Goal: Complete Application Form: Complete application form

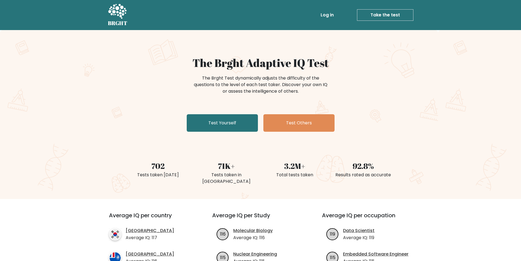
click at [234, 120] on link "Test Yourself" at bounding box center [222, 123] width 71 height 18
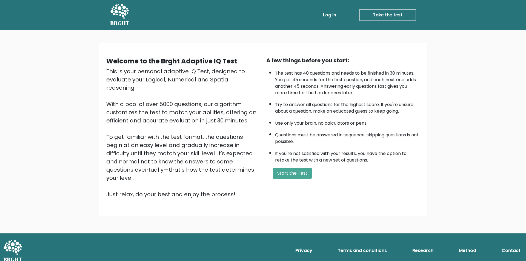
click at [335, 18] on link "Log in" at bounding box center [330, 15] width 18 height 11
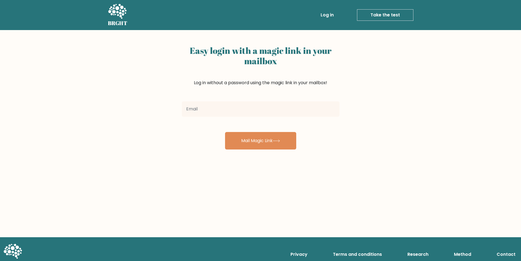
click at [220, 110] on input "email" at bounding box center [261, 109] width 158 height 15
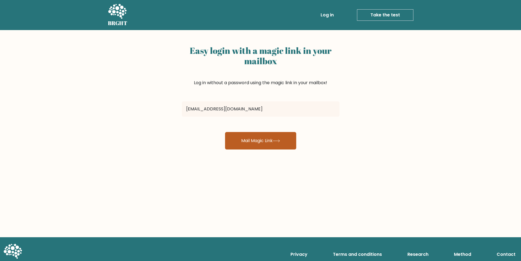
type input "[EMAIL_ADDRESS][DOMAIN_NAME]"
click at [247, 141] on button "Mail Magic Link" at bounding box center [260, 141] width 71 height 18
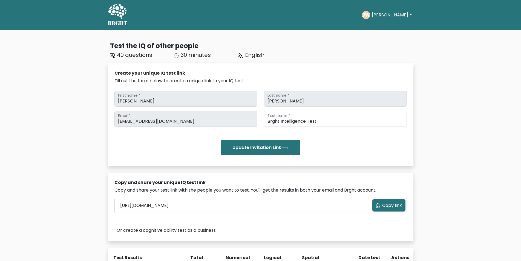
click at [387, 17] on button "Johann" at bounding box center [391, 14] width 43 height 7
click at [387, 26] on link "Dashboard" at bounding box center [383, 26] width 43 height 9
drag, startPoint x: 119, startPoint y: 18, endPoint x: 123, endPoint y: 19, distance: 4.3
click at [123, 19] on icon at bounding box center [117, 12] width 19 height 16
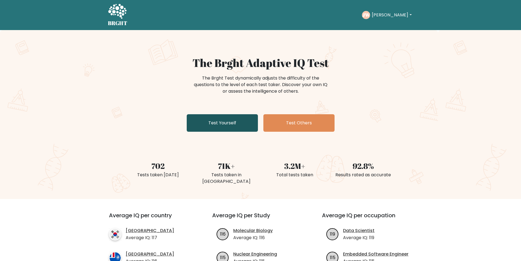
click at [223, 125] on link "Test Yourself" at bounding box center [222, 123] width 71 height 18
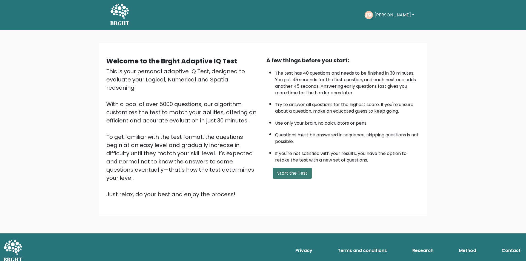
click at [296, 179] on button "Start the Test" at bounding box center [292, 173] width 39 height 11
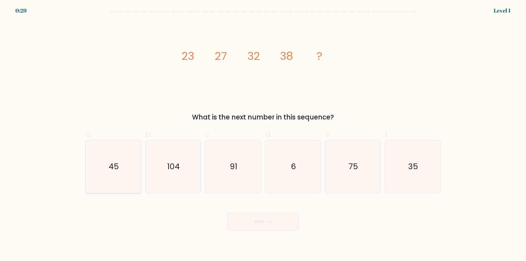
click at [119, 162] on icon "45" at bounding box center [113, 166] width 53 height 53
click at [263, 134] on input "a. 45" at bounding box center [263, 133] width 0 height 4
radio input "true"
click at [269, 217] on button "Next" at bounding box center [262, 222] width 71 height 18
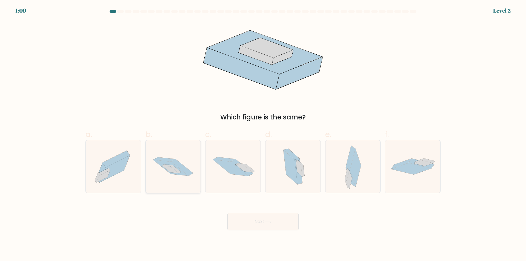
click at [178, 175] on icon at bounding box center [170, 168] width 35 height 16
click at [263, 134] on input "b." at bounding box center [263, 133] width 0 height 4
radio input "true"
click at [258, 224] on button "Next" at bounding box center [262, 222] width 71 height 18
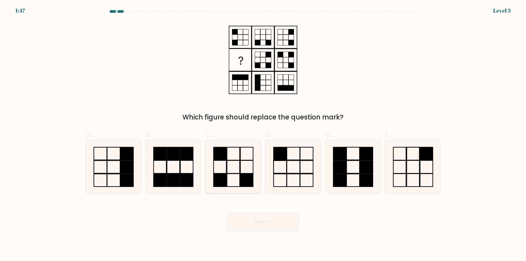
click at [227, 162] on icon at bounding box center [232, 166] width 53 height 53
click at [263, 134] on input "c." at bounding box center [263, 133] width 0 height 4
radio input "true"
click at [257, 219] on button "Next" at bounding box center [262, 222] width 71 height 18
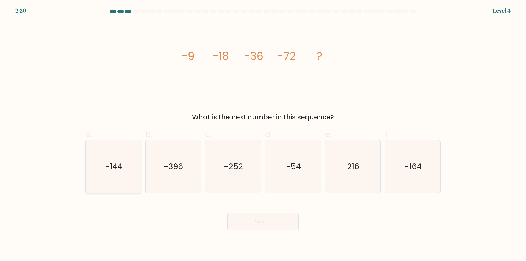
click at [121, 166] on text "-144" at bounding box center [113, 166] width 17 height 11
click at [263, 134] on input "a. -144" at bounding box center [263, 133] width 0 height 4
radio input "true"
click at [242, 221] on button "Next" at bounding box center [262, 222] width 71 height 18
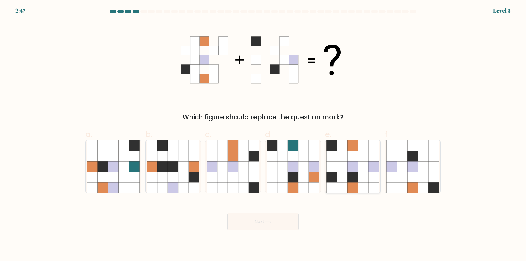
click at [348, 187] on icon at bounding box center [352, 188] width 10 height 10
click at [263, 134] on input "e." at bounding box center [263, 133] width 0 height 4
radio input "true"
click at [272, 221] on icon at bounding box center [267, 222] width 7 height 3
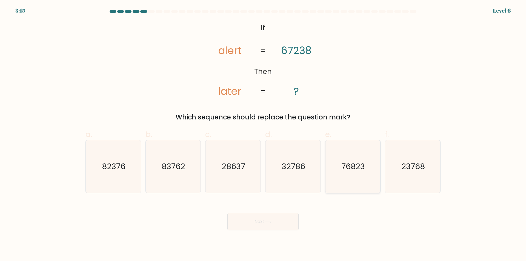
click at [348, 175] on icon "76823" at bounding box center [352, 166] width 53 height 53
click at [263, 134] on input "e. 76823" at bounding box center [263, 133] width 0 height 4
radio input "true"
click at [286, 219] on button "Next" at bounding box center [262, 222] width 71 height 18
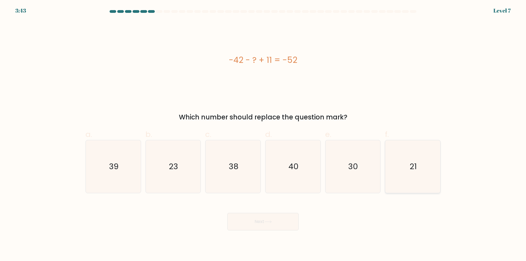
click at [428, 173] on icon "21" at bounding box center [412, 166] width 53 height 53
click at [263, 134] on input "f. 21" at bounding box center [263, 133] width 0 height 4
radio input "true"
click at [269, 216] on button "Next" at bounding box center [262, 222] width 71 height 18
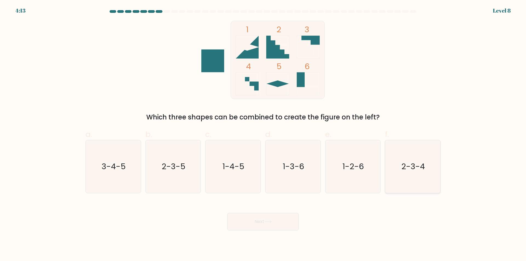
click at [404, 166] on text "2-3-4" at bounding box center [413, 166] width 24 height 11
click at [263, 134] on input "f. 2-3-4" at bounding box center [263, 133] width 0 height 4
radio input "true"
click at [259, 227] on button "Next" at bounding box center [262, 222] width 71 height 18
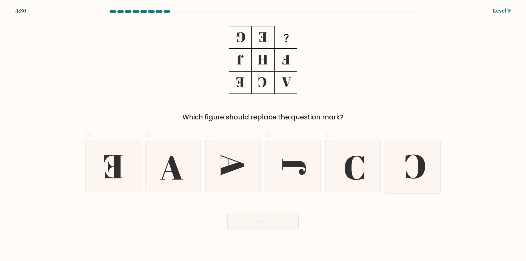
click at [412, 174] on icon at bounding box center [412, 166] width 53 height 53
click at [263, 134] on input "f." at bounding box center [263, 133] width 0 height 4
radio input "true"
click at [262, 224] on button "Next" at bounding box center [262, 222] width 71 height 18
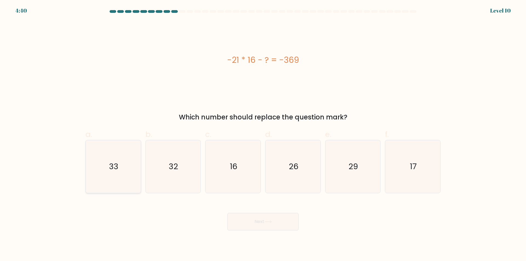
click at [107, 173] on icon "33" at bounding box center [113, 166] width 53 height 53
click at [263, 134] on input "a. 33" at bounding box center [263, 133] width 0 height 4
radio input "true"
click at [263, 227] on button "Next" at bounding box center [262, 222] width 71 height 18
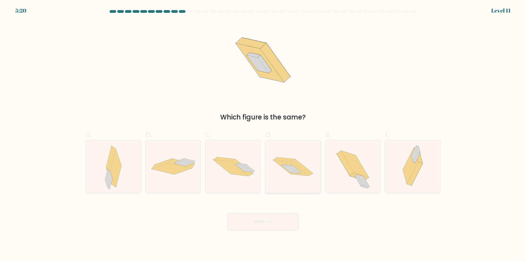
click at [299, 183] on icon at bounding box center [292, 167] width 55 height 36
click at [263, 134] on input "d." at bounding box center [263, 133] width 0 height 4
radio input "true"
click at [277, 224] on button "Next" at bounding box center [262, 222] width 71 height 18
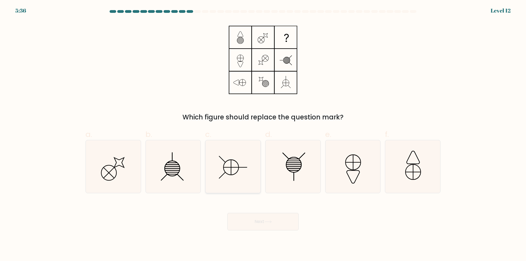
click at [242, 174] on icon at bounding box center [232, 166] width 53 height 53
click at [263, 134] on input "c." at bounding box center [263, 133] width 0 height 4
radio input "true"
click at [262, 221] on button "Next" at bounding box center [262, 222] width 71 height 18
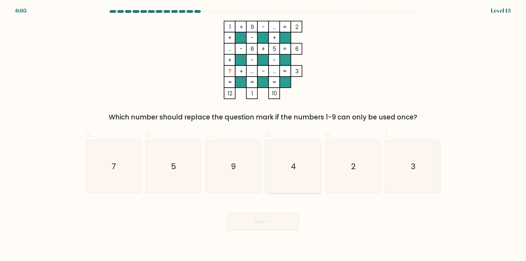
click at [296, 166] on icon "4" at bounding box center [292, 166] width 53 height 53
click at [263, 134] on input "d. 4" at bounding box center [263, 133] width 0 height 4
radio input "true"
click at [270, 220] on button "Next" at bounding box center [262, 222] width 71 height 18
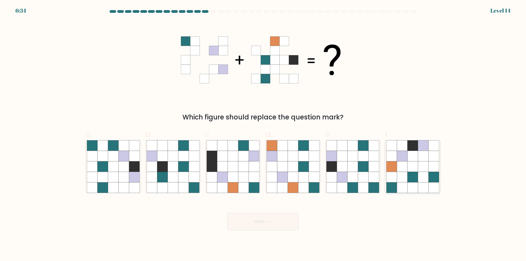
click at [425, 170] on icon at bounding box center [423, 167] width 10 height 10
click at [263, 134] on input "f." at bounding box center [263, 133] width 0 height 4
radio input "true"
click at [416, 180] on icon at bounding box center [412, 177] width 10 height 10
click at [263, 134] on input "f." at bounding box center [263, 133] width 0 height 4
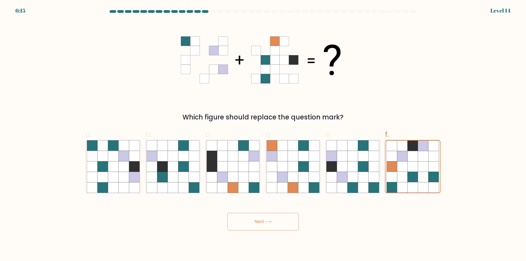
click at [278, 222] on button "Next" at bounding box center [262, 222] width 71 height 18
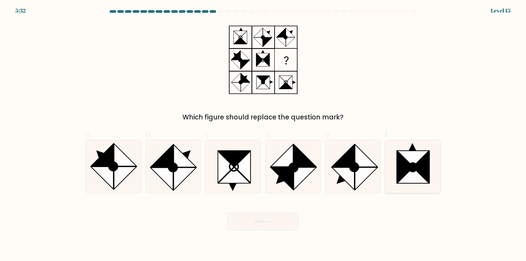
click at [424, 181] on icon at bounding box center [413, 176] width 32 height 16
click at [263, 134] on input "f." at bounding box center [263, 133] width 0 height 4
radio input "true"
click at [282, 224] on button "Next" at bounding box center [262, 222] width 71 height 18
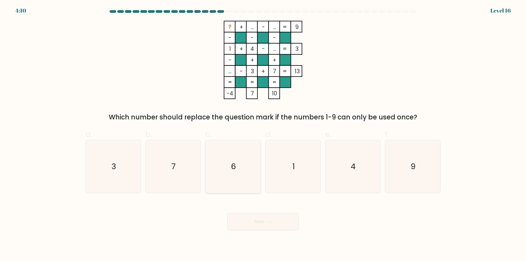
click at [246, 193] on div "6" at bounding box center [233, 166] width 56 height 53
click at [263, 134] on input "c. 6" at bounding box center [263, 133] width 0 height 4
radio input "true"
click at [267, 222] on icon at bounding box center [267, 222] width 7 height 2
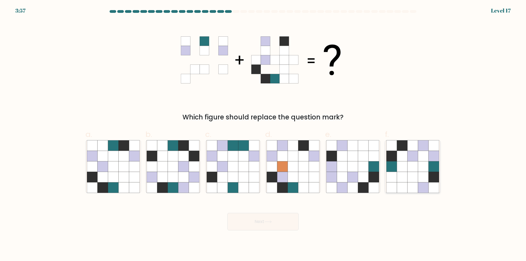
click at [418, 170] on icon at bounding box center [423, 167] width 10 height 10
click at [263, 134] on input "f." at bounding box center [263, 133] width 0 height 4
radio input "true"
click at [250, 223] on button "Next" at bounding box center [262, 222] width 71 height 18
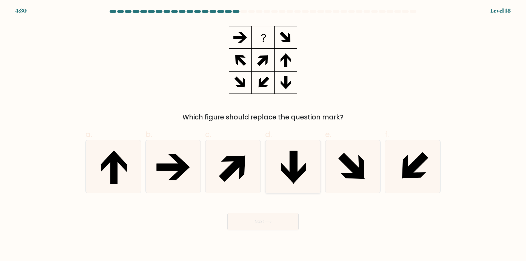
click at [283, 180] on icon at bounding box center [292, 166] width 53 height 53
click at [263, 134] on input "d." at bounding box center [263, 133] width 0 height 4
radio input "true"
click at [260, 221] on button "Next" at bounding box center [262, 222] width 71 height 18
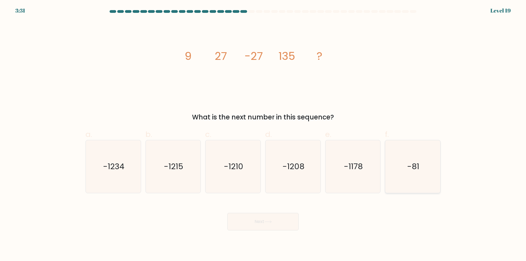
click at [413, 148] on icon "-81" at bounding box center [412, 166] width 53 height 53
click at [263, 134] on input "f. -81" at bounding box center [263, 133] width 0 height 4
radio input "true"
click at [272, 220] on button "Next" at bounding box center [262, 222] width 71 height 18
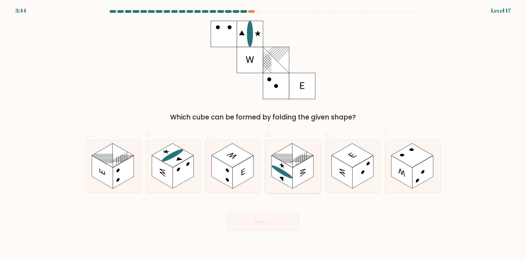
click at [299, 166] on rect at bounding box center [302, 172] width 21 height 33
click at [263, 134] on input "d." at bounding box center [263, 133] width 0 height 4
radio input "true"
click at [244, 224] on button "Next" at bounding box center [262, 222] width 71 height 18
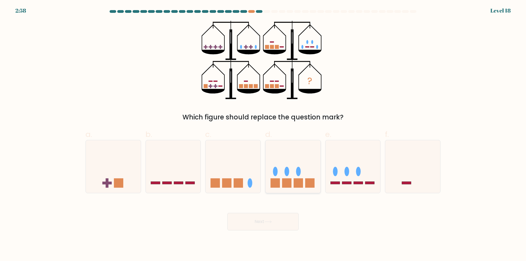
click at [281, 175] on icon at bounding box center [292, 166] width 55 height 45
click at [263, 134] on input "d." at bounding box center [263, 133] width 0 height 4
radio input "true"
click at [257, 214] on button "Next" at bounding box center [262, 222] width 71 height 18
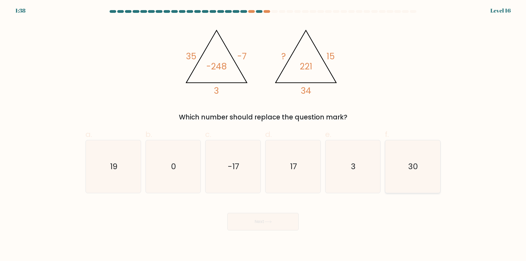
click at [420, 167] on icon "30" at bounding box center [412, 166] width 53 height 53
click at [263, 134] on input "f. 30" at bounding box center [263, 133] width 0 height 4
radio input "true"
click at [277, 218] on button "Next" at bounding box center [262, 222] width 71 height 18
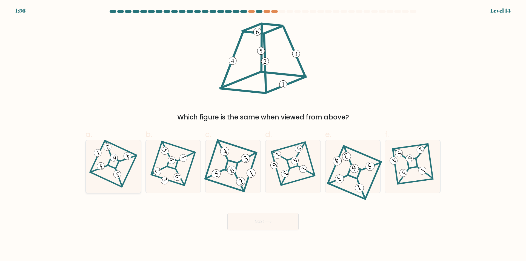
click at [104, 177] on icon at bounding box center [113, 167] width 36 height 42
click at [263, 134] on input "a." at bounding box center [263, 133] width 0 height 4
radio input "true"
click at [262, 222] on button "Next" at bounding box center [262, 222] width 71 height 18
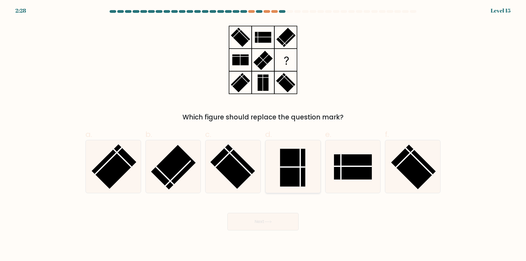
click at [283, 176] on rect at bounding box center [292, 168] width 25 height 38
click at [263, 134] on input "d." at bounding box center [263, 133] width 0 height 4
radio input "true"
click at [269, 221] on icon at bounding box center [267, 222] width 7 height 3
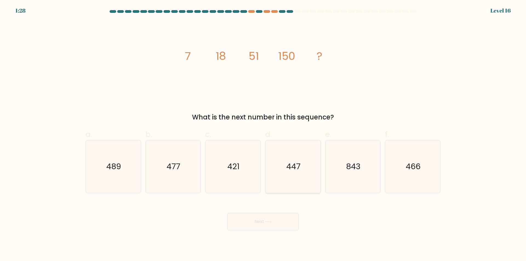
click at [304, 172] on icon "447" at bounding box center [292, 166] width 53 height 53
click at [263, 134] on input "d. 447" at bounding box center [263, 133] width 0 height 4
radio input "true"
click at [266, 227] on button "Next" at bounding box center [262, 222] width 71 height 18
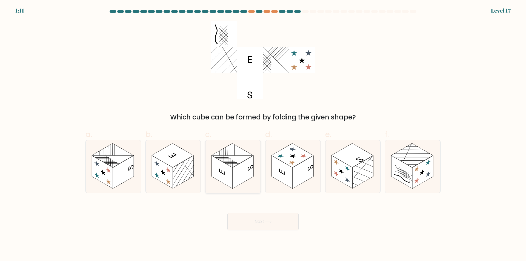
click at [235, 181] on rect at bounding box center [242, 172] width 21 height 33
click at [263, 134] on input "c." at bounding box center [263, 133] width 0 height 4
radio input "true"
click at [264, 223] on button "Next" at bounding box center [262, 222] width 71 height 18
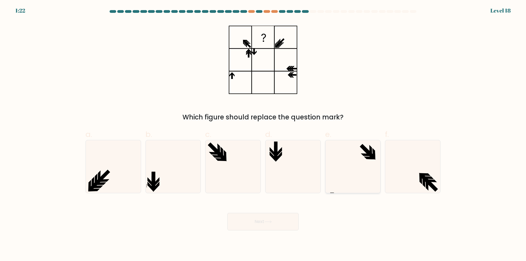
click at [364, 170] on icon at bounding box center [352, 166] width 53 height 53
click at [263, 134] on input "e." at bounding box center [263, 133] width 0 height 4
radio input "true"
click at [267, 221] on icon at bounding box center [267, 222] width 7 height 3
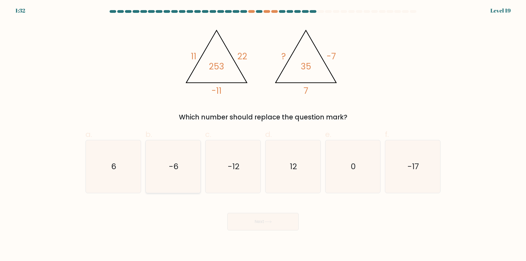
click at [176, 176] on icon "-6" at bounding box center [172, 166] width 53 height 53
click at [263, 134] on input "b. -6" at bounding box center [263, 133] width 0 height 4
radio input "true"
click at [262, 220] on button "Next" at bounding box center [262, 222] width 71 height 18
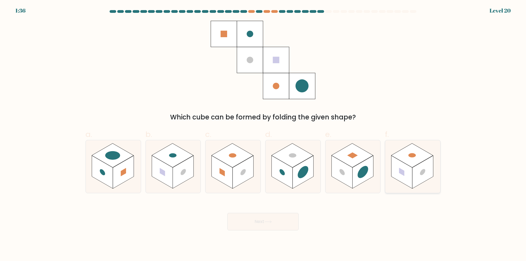
click at [409, 178] on rect at bounding box center [401, 172] width 21 height 33
click at [263, 134] on input "f." at bounding box center [263, 133] width 0 height 4
radio input "true"
click at [272, 219] on button "Next" at bounding box center [262, 222] width 71 height 18
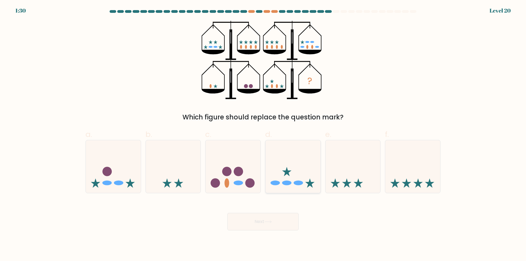
click at [301, 178] on icon at bounding box center [292, 166] width 55 height 45
click at [263, 134] on input "d." at bounding box center [263, 133] width 0 height 4
radio input "true"
click at [267, 223] on icon at bounding box center [267, 222] width 7 height 3
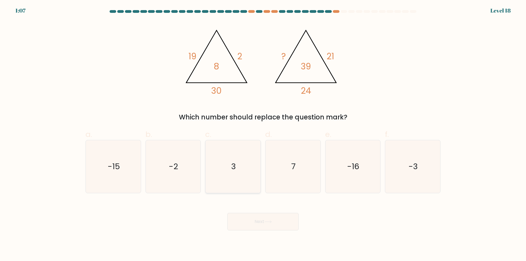
click at [228, 178] on icon "3" at bounding box center [232, 166] width 53 height 53
click at [263, 134] on input "c. 3" at bounding box center [263, 133] width 0 height 4
radio input "true"
click at [262, 225] on button "Next" at bounding box center [262, 222] width 71 height 18
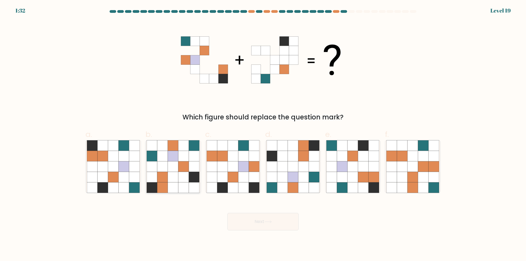
click at [187, 186] on icon at bounding box center [183, 188] width 10 height 10
click at [263, 134] on input "b." at bounding box center [263, 133] width 0 height 4
radio input "true"
click at [251, 219] on button "Next" at bounding box center [262, 222] width 71 height 18
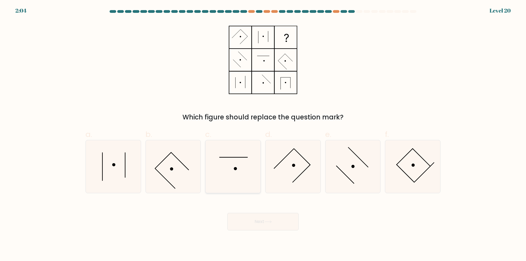
click at [238, 177] on icon at bounding box center [232, 166] width 53 height 53
click at [263, 134] on input "c." at bounding box center [263, 133] width 0 height 4
radio input "true"
click at [267, 225] on button "Next" at bounding box center [262, 222] width 71 height 18
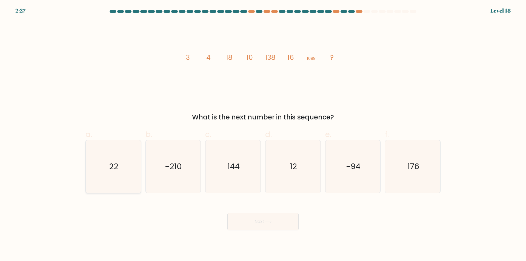
click at [121, 176] on icon "22" at bounding box center [113, 166] width 53 height 53
click at [263, 134] on input "a. 22" at bounding box center [263, 133] width 0 height 4
radio input "true"
click at [261, 217] on button "Next" at bounding box center [262, 222] width 71 height 18
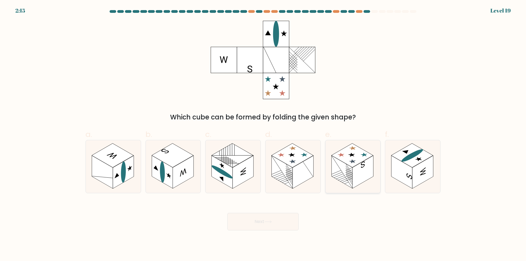
drag, startPoint x: 343, startPoint y: 180, endPoint x: 353, endPoint y: 185, distance: 11.5
click at [353, 185] on rect at bounding box center [362, 172] width 21 height 33
click at [263, 134] on input "e." at bounding box center [263, 133] width 0 height 4
radio input "true"
click at [269, 225] on button "Next" at bounding box center [262, 222] width 71 height 18
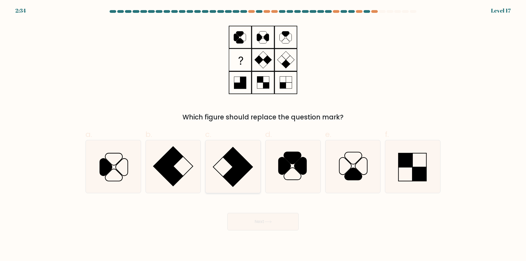
click at [225, 178] on rect at bounding box center [233, 177] width 20 height 20
click at [263, 134] on input "c." at bounding box center [263, 133] width 0 height 4
radio input "true"
click at [267, 224] on button "Next" at bounding box center [262, 222] width 71 height 18
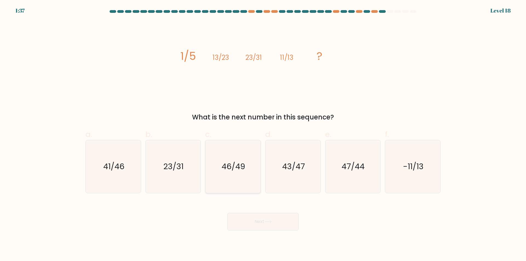
click at [229, 177] on icon "46/49" at bounding box center [232, 166] width 53 height 53
click at [263, 134] on input "c. 46/49" at bounding box center [263, 133] width 0 height 4
radio input "true"
click at [270, 218] on button "Next" at bounding box center [262, 222] width 71 height 18
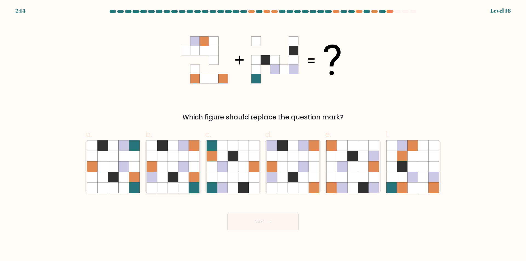
click at [192, 180] on icon at bounding box center [194, 177] width 10 height 10
click at [263, 134] on input "b." at bounding box center [263, 133] width 0 height 4
radio input "true"
click at [255, 221] on button "Next" at bounding box center [262, 222] width 71 height 18
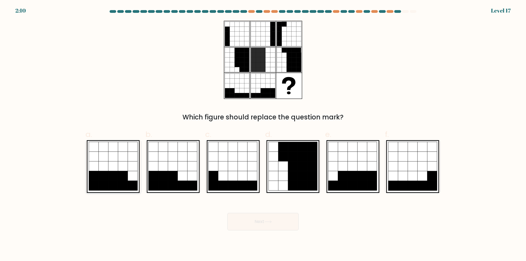
click at [126, 174] on icon at bounding box center [123, 176] width 10 height 10
click at [263, 134] on input "a." at bounding box center [263, 133] width 0 height 4
radio input "true"
click at [269, 224] on button "Next" at bounding box center [262, 222] width 71 height 18
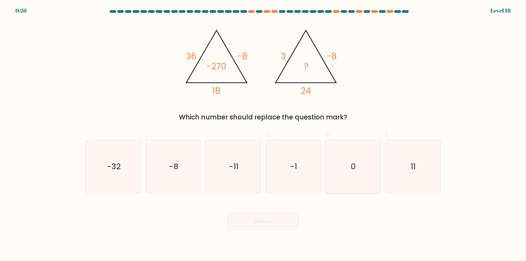
click at [358, 180] on icon "0" at bounding box center [352, 166] width 53 height 53
click at [263, 134] on input "e. 0" at bounding box center [263, 133] width 0 height 4
radio input "true"
click at [242, 222] on button "Next" at bounding box center [262, 222] width 71 height 18
click at [260, 226] on button "Next" at bounding box center [262, 222] width 71 height 18
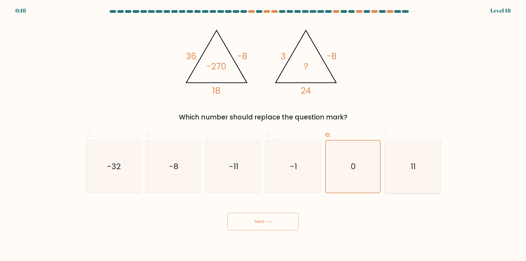
click at [403, 165] on icon "11" at bounding box center [412, 166] width 53 height 53
click at [263, 134] on input "f. 11" at bounding box center [263, 133] width 0 height 4
radio input "true"
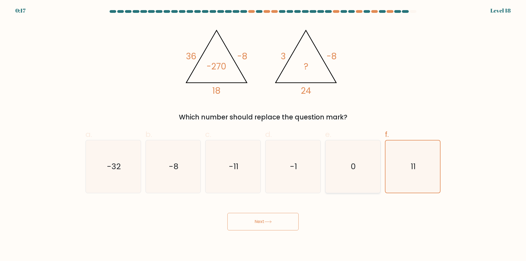
click at [355, 171] on icon "0" at bounding box center [352, 166] width 53 height 53
click at [263, 134] on input "e. 0" at bounding box center [263, 133] width 0 height 4
radio input "true"
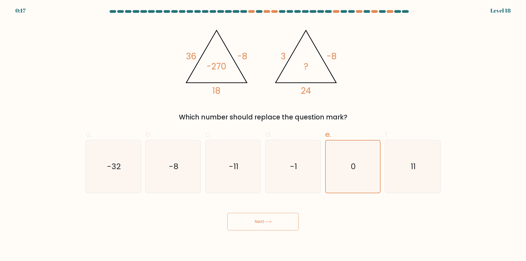
click at [247, 225] on button "Next" at bounding box center [262, 222] width 71 height 18
click at [348, 170] on icon "0" at bounding box center [352, 167] width 52 height 52
click at [263, 134] on input "e. 0" at bounding box center [263, 133] width 0 height 4
click at [348, 170] on icon "0" at bounding box center [352, 167] width 52 height 52
click at [263, 134] on input "e. 0" at bounding box center [263, 133] width 0 height 4
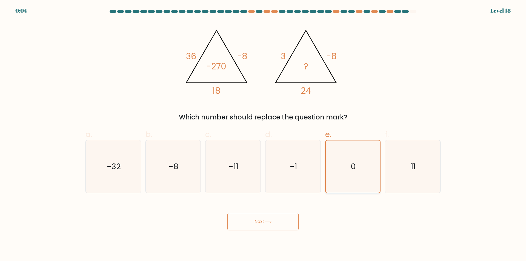
click at [348, 172] on icon "0" at bounding box center [352, 167] width 52 height 52
click at [263, 134] on input "e. 0" at bounding box center [263, 133] width 0 height 4
click at [250, 226] on button "Next" at bounding box center [262, 222] width 71 height 18
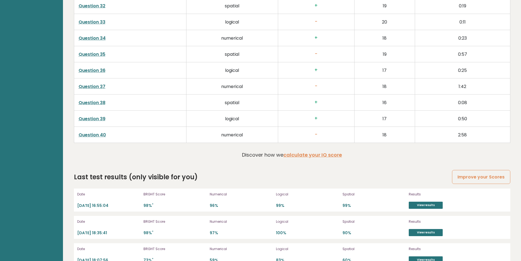
scroll to position [1448, 0]
click at [100, 136] on link "Question 40" at bounding box center [92, 135] width 27 height 6
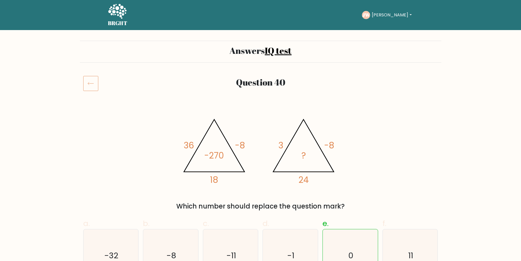
click at [93, 83] on icon at bounding box center [90, 83] width 15 height 15
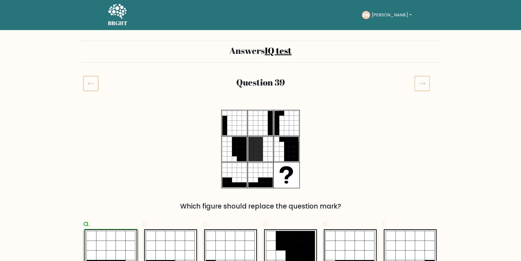
click at [114, 14] on icon at bounding box center [117, 12] width 19 height 16
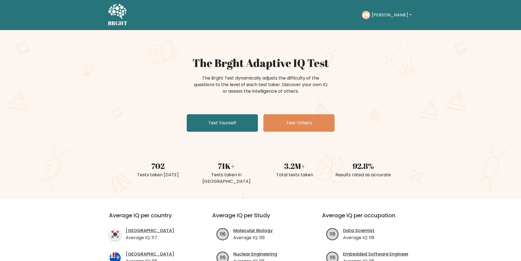
click at [379, 12] on button "[PERSON_NAME]" at bounding box center [391, 14] width 43 height 7
click at [380, 23] on link "Dashboard" at bounding box center [383, 26] width 43 height 9
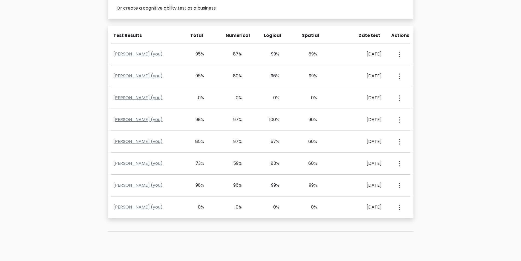
scroll to position [226, 0]
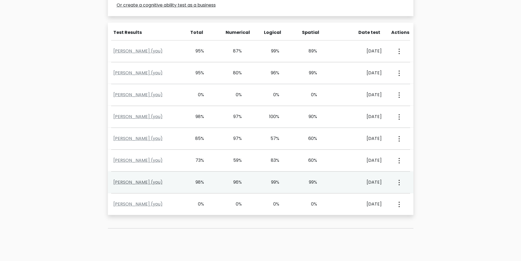
click at [137, 183] on link "Johann Wahl (you)" at bounding box center [137, 182] width 49 height 6
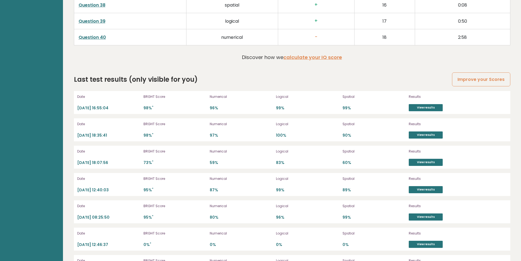
scroll to position [1598, 0]
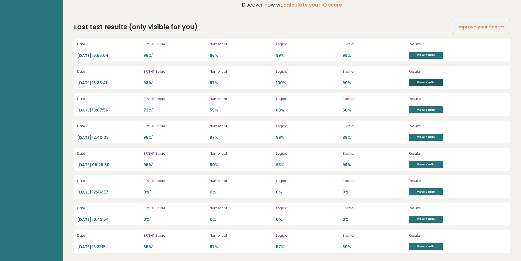
click at [417, 81] on link "View results" at bounding box center [426, 82] width 34 height 7
click at [433, 51] on div "Results View results" at bounding box center [437, 50] width 57 height 18
click at [429, 54] on link "View results" at bounding box center [426, 55] width 34 height 7
